Goal: Task Accomplishment & Management: Manage account settings

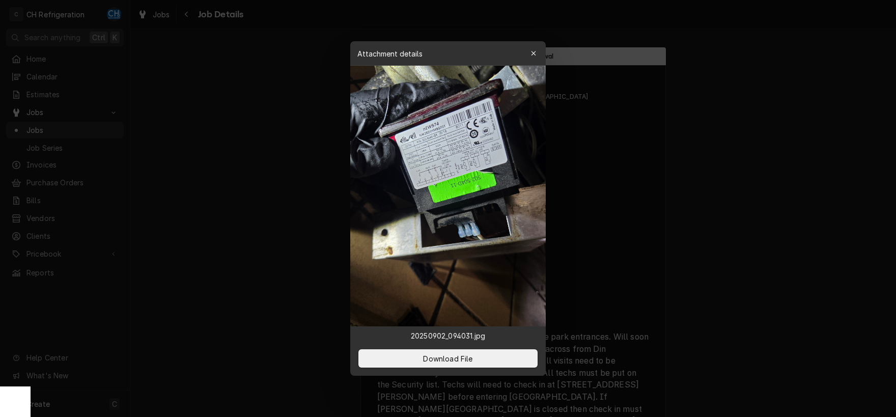
scroll to position [930, 0]
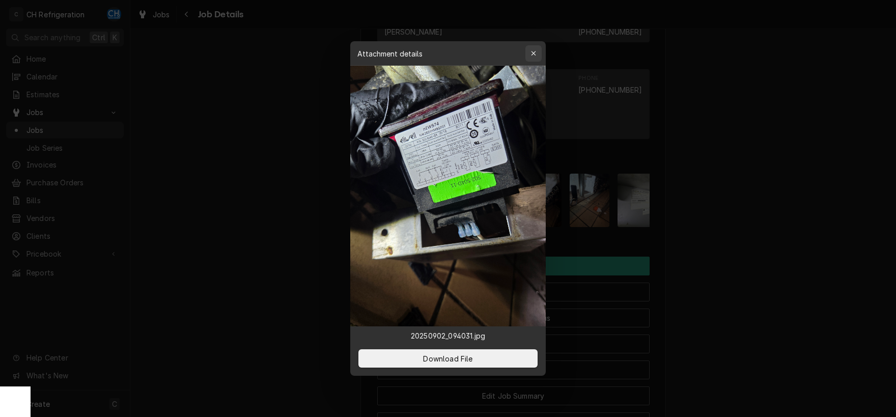
click at [537, 51] on div "button" at bounding box center [534, 53] width 10 height 10
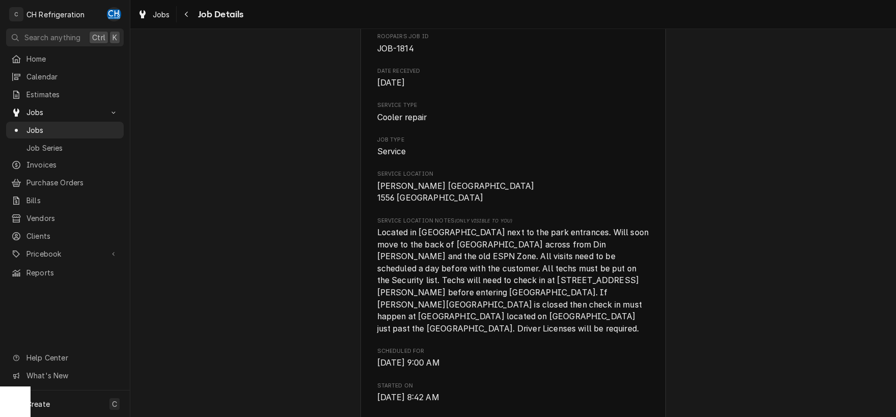
scroll to position [25, 0]
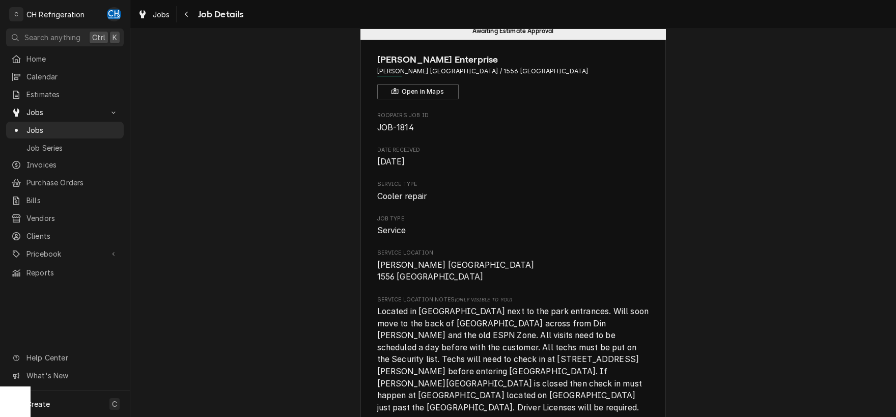
drag, startPoint x: 453, startPoint y: 71, endPoint x: 605, endPoint y: 92, distance: 153.2
click at [604, 70] on span "Earl Sandwich Anaheim / 1556 Disneyland Dr, Anaheim, CA 92802" at bounding box center [513, 71] width 272 height 9
copy span "1556 Disneyland Dr, Anaheim, CA 92802"
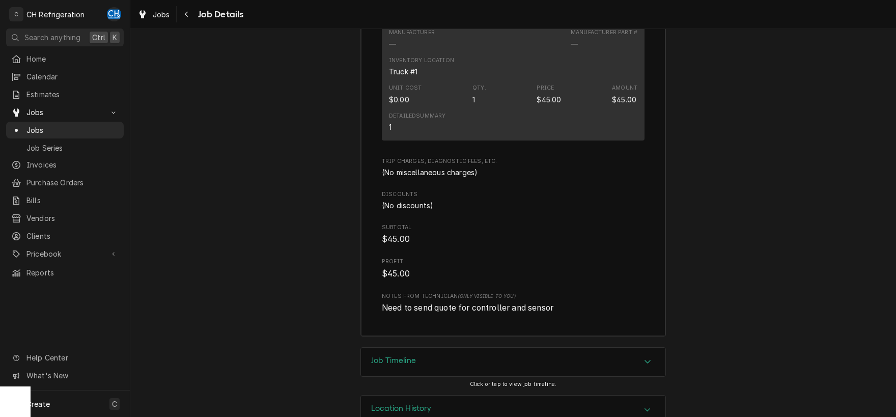
scroll to position [1941, 0]
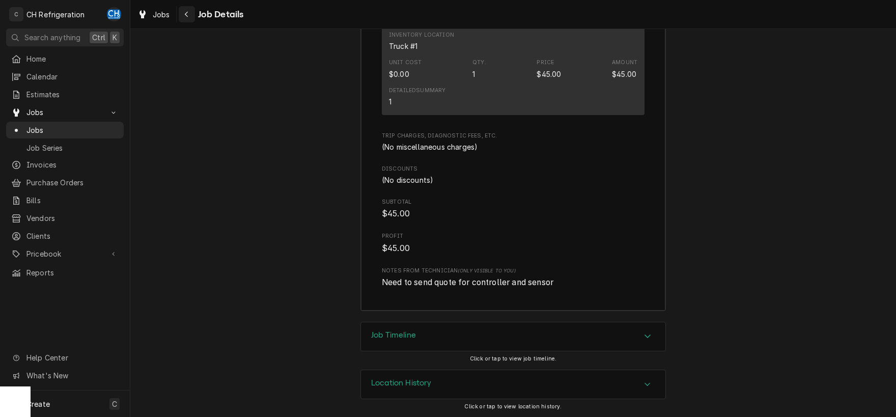
click at [188, 17] on icon "Navigate back" at bounding box center [186, 14] width 5 height 7
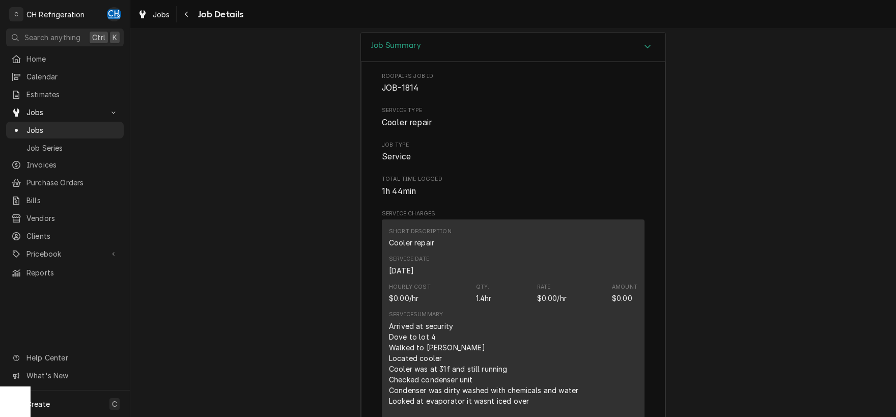
scroll to position [1249, 0]
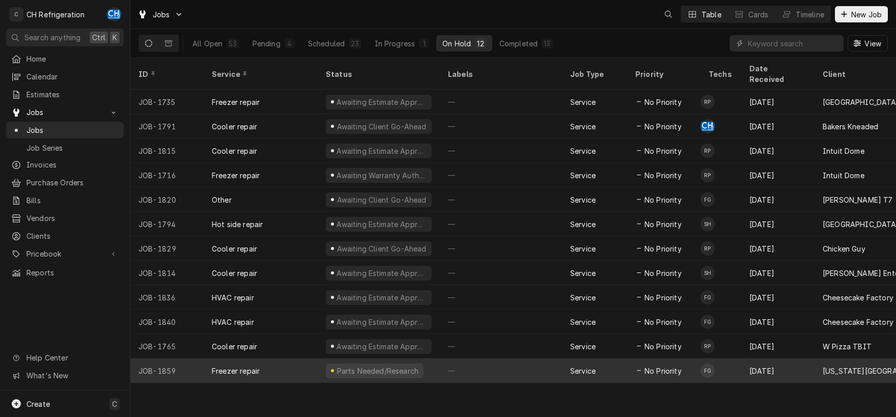
click at [508, 361] on div "—" at bounding box center [501, 371] width 122 height 24
click at [511, 360] on div "—" at bounding box center [501, 371] width 122 height 24
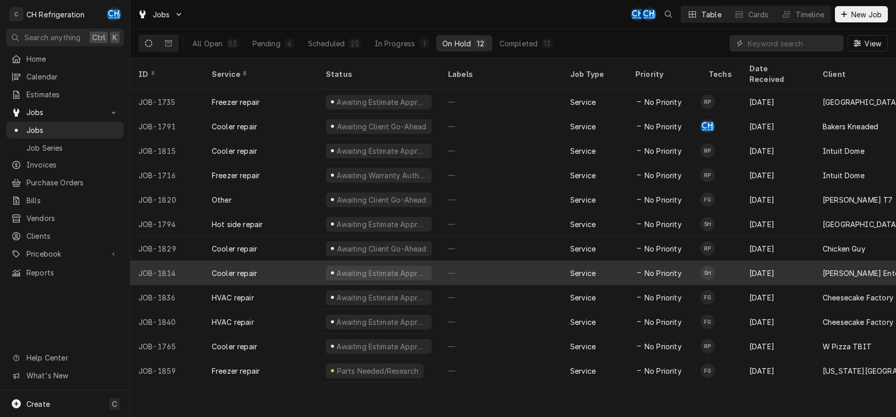
click at [506, 261] on div "—" at bounding box center [501, 273] width 122 height 24
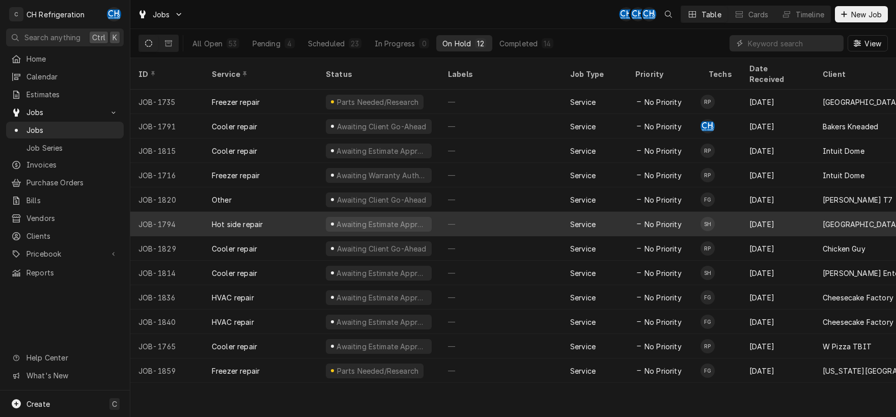
click at [479, 212] on div "—" at bounding box center [501, 224] width 122 height 24
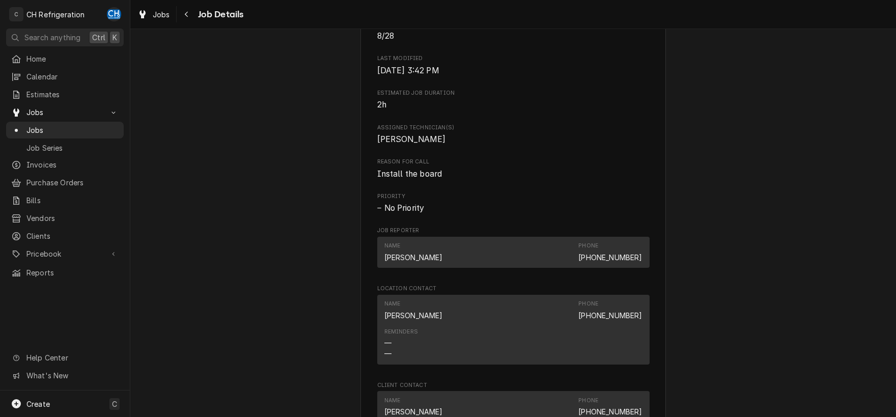
scroll to position [342, 0]
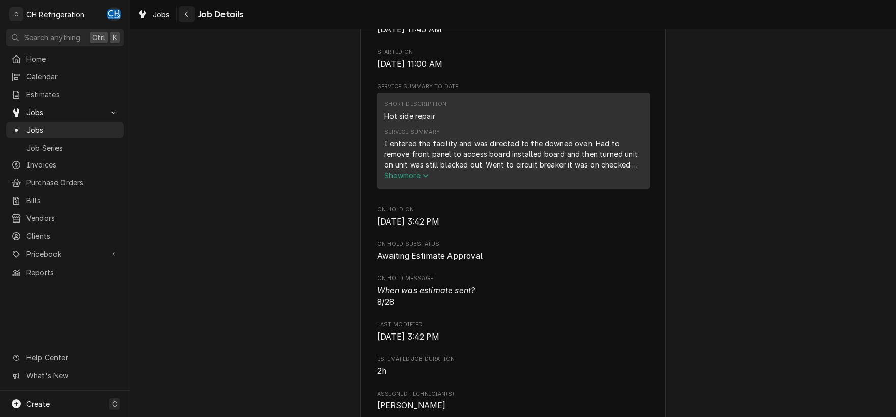
click at [189, 14] on div "Navigate back" at bounding box center [187, 14] width 10 height 10
click at [185, 15] on icon "Navigate back" at bounding box center [186, 14] width 5 height 7
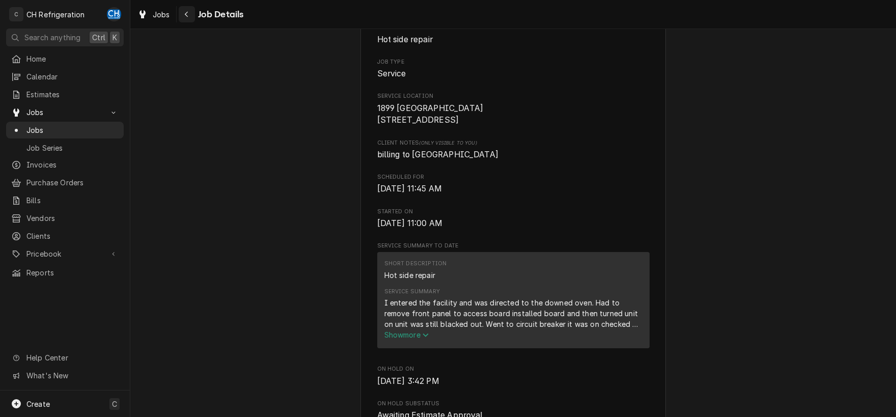
click at [184, 15] on icon "Navigate back" at bounding box center [186, 14] width 5 height 7
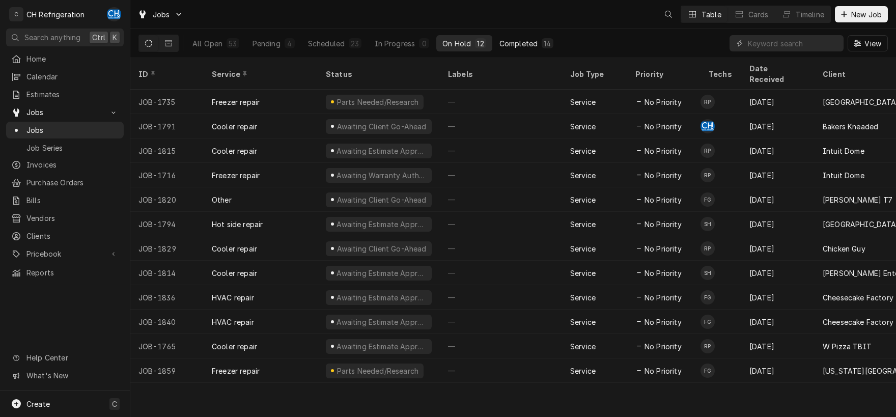
click at [527, 42] on div "Completed" at bounding box center [519, 43] width 38 height 11
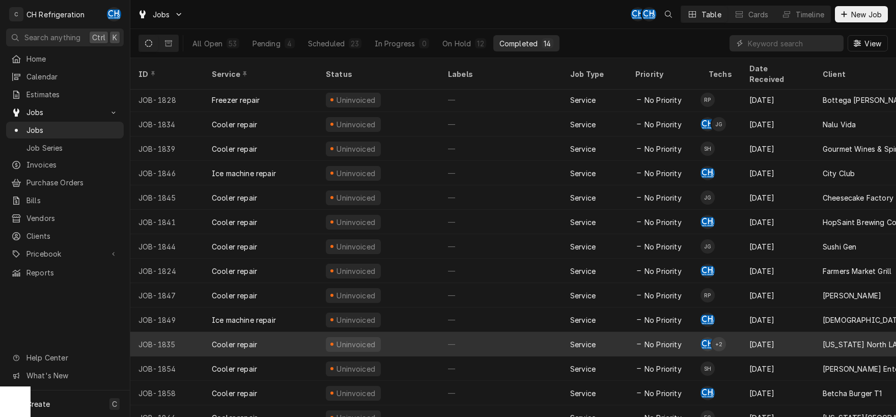
scroll to position [3, 0]
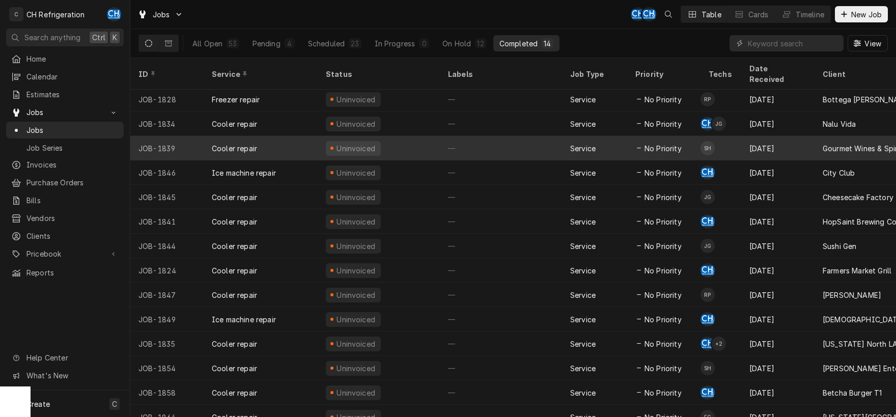
click at [456, 138] on div "—" at bounding box center [501, 148] width 122 height 24
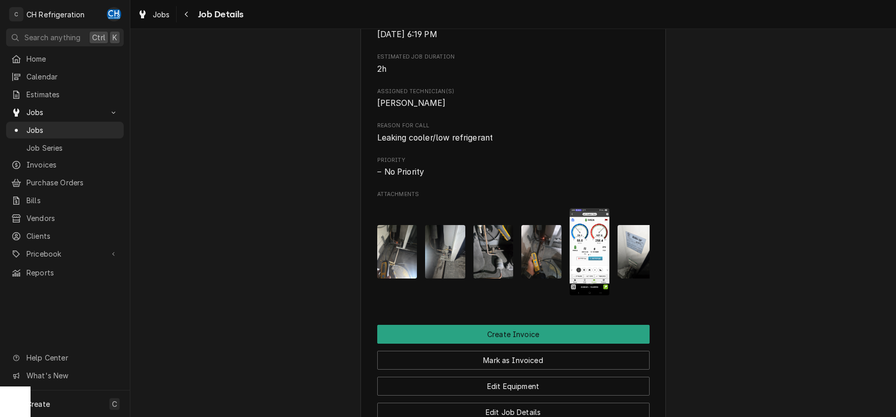
scroll to position [426, 0]
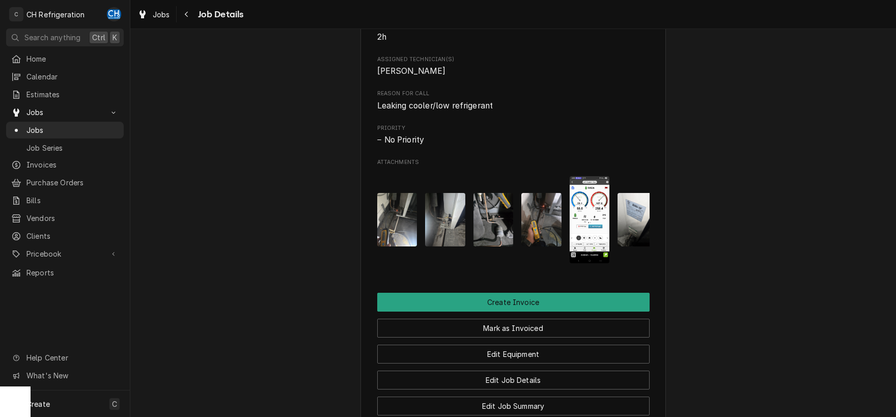
click at [601, 235] on img "Attachments" at bounding box center [590, 219] width 40 height 87
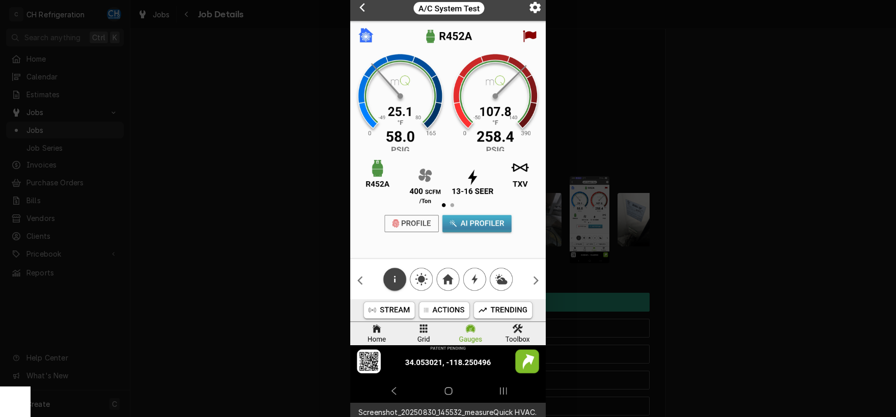
click at [364, 9] on img at bounding box center [448, 191] width 196 height 424
click at [614, 90] on div at bounding box center [448, 208] width 896 height 417
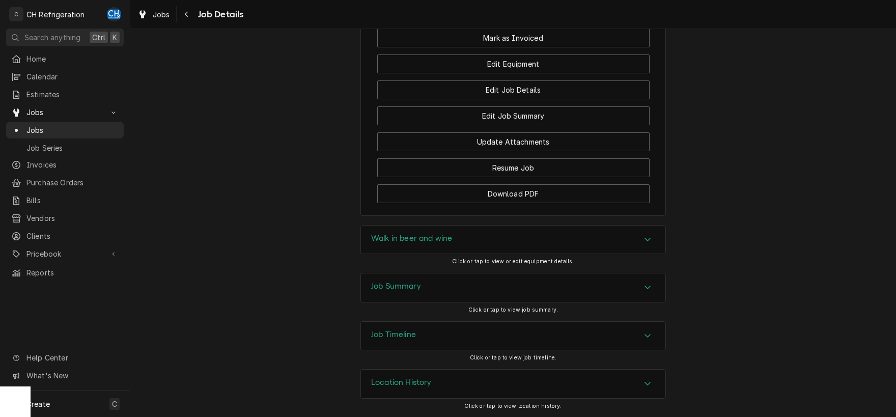
scroll to position [727, 0]
click at [642, 292] on div "Accordion Header" at bounding box center [647, 288] width 15 height 12
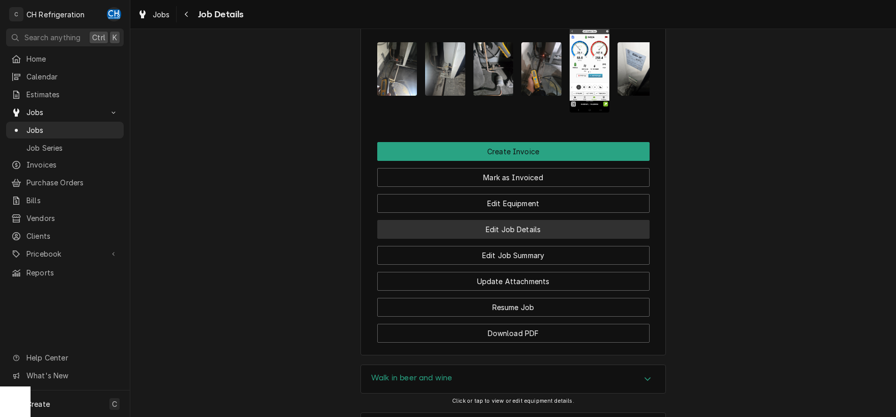
scroll to position [0, 0]
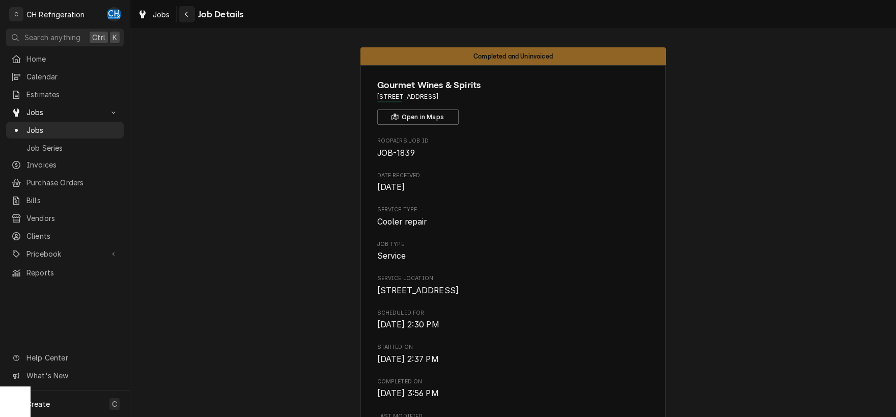
click at [188, 15] on icon "Navigate back" at bounding box center [186, 14] width 5 height 7
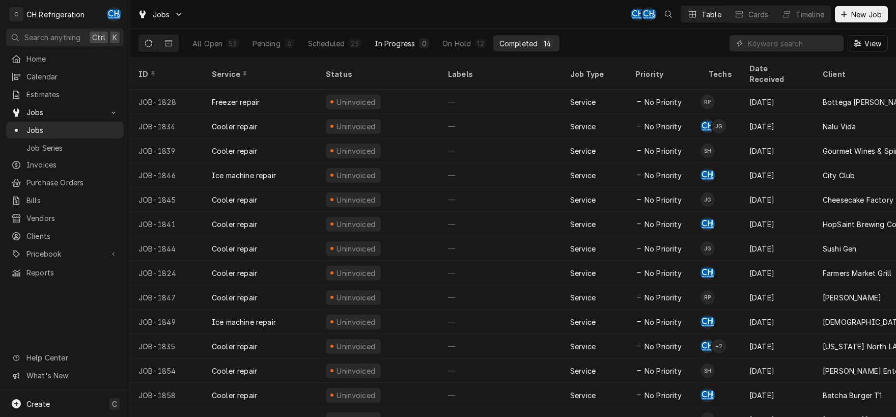
click at [397, 45] on div "In Progress" at bounding box center [395, 43] width 41 height 11
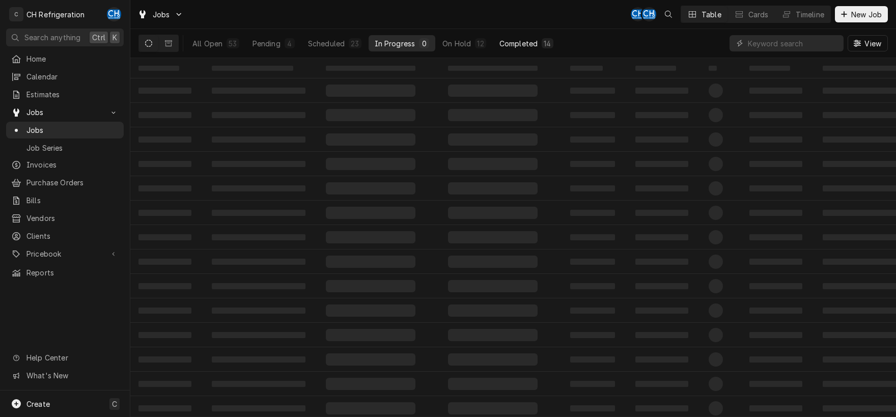
click at [524, 42] on div "Completed" at bounding box center [519, 43] width 38 height 11
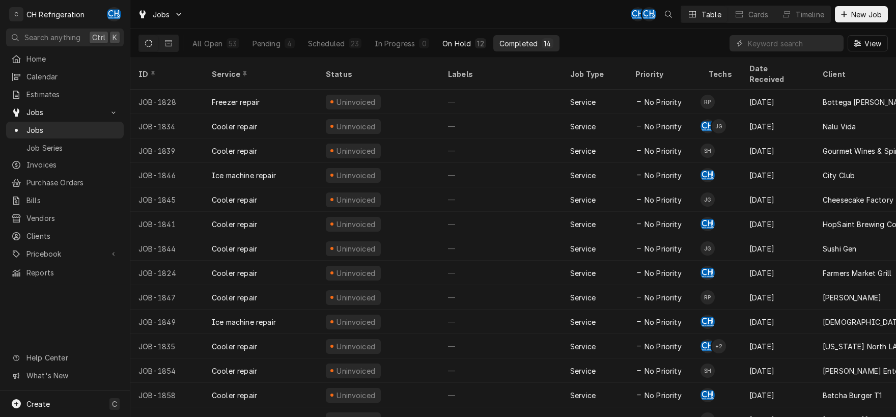
click at [465, 42] on div "On Hold" at bounding box center [457, 43] width 29 height 11
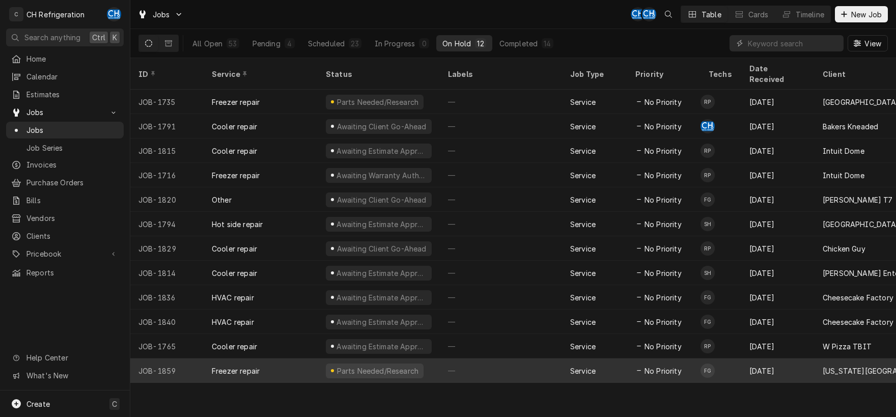
click at [535, 359] on div "—" at bounding box center [501, 371] width 122 height 24
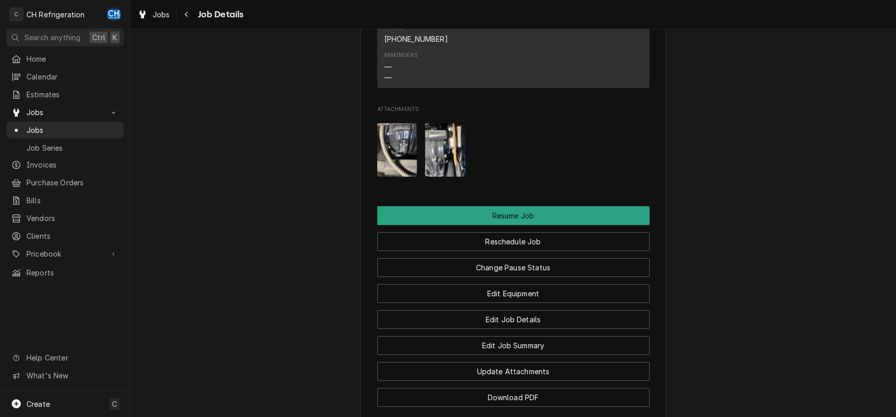
scroll to position [1004, 0]
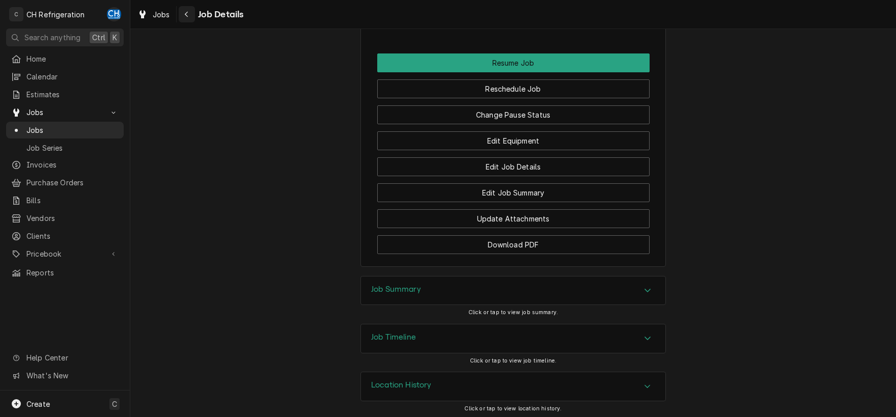
click at [185, 15] on icon "Navigate back" at bounding box center [186, 14] width 5 height 7
